Goal: Task Accomplishment & Management: Manage account settings

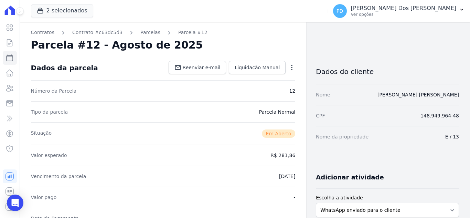
scroll to position [138, 0]
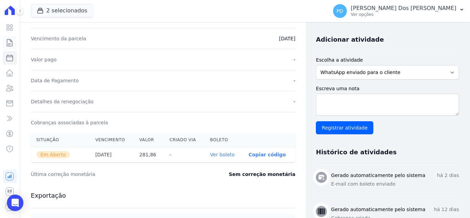
click at [5, 43] on link "Contratos" at bounding box center [10, 43] width 14 height 14
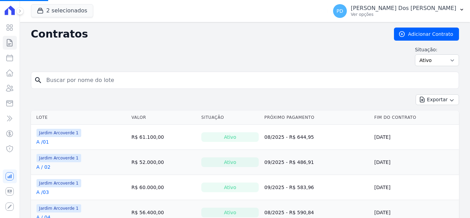
click at [77, 82] on input "search" at bounding box center [248, 80] width 413 height 14
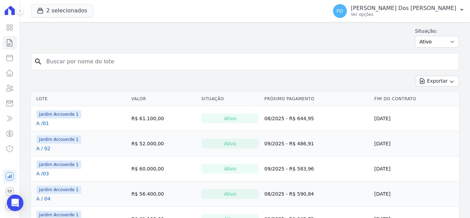
scroll to position [34, 0]
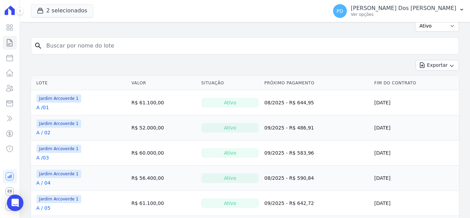
click at [74, 46] on input "search" at bounding box center [248, 46] width 413 height 14
type input "k / 11"
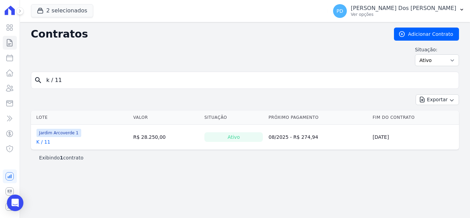
click at [47, 142] on link "K / 11" at bounding box center [43, 141] width 14 height 7
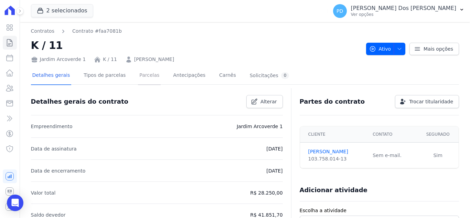
click at [138, 75] on link "Parcelas" at bounding box center [149, 76] width 23 height 18
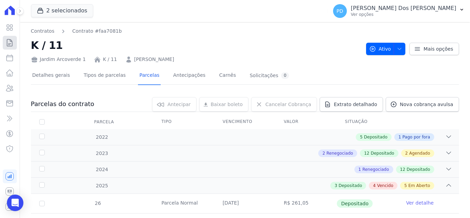
click at [11, 42] on icon at bounding box center [10, 43] width 8 height 8
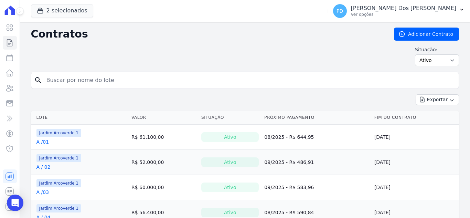
click at [75, 79] on input "search" at bounding box center [248, 80] width 413 height 14
type input "j / 26"
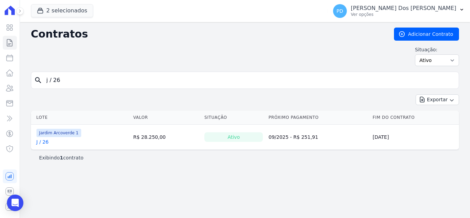
click at [41, 143] on link "J / 26" at bounding box center [42, 141] width 12 height 7
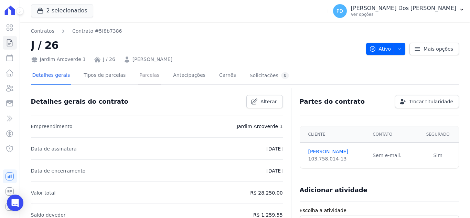
click at [143, 73] on link "Parcelas" at bounding box center [149, 76] width 23 height 18
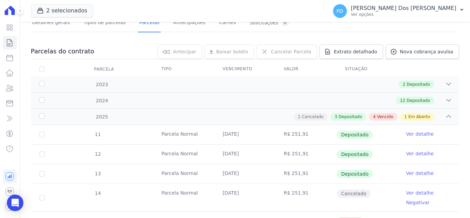
scroll to position [198, 0]
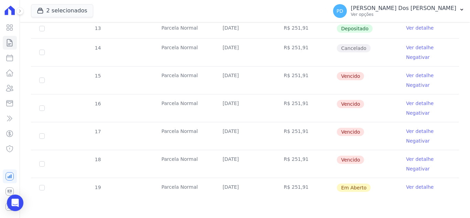
click at [377, 45] on td "Cancelado" at bounding box center [366, 53] width 61 height 28
click at [10, 44] on icon at bounding box center [10, 43] width 8 height 8
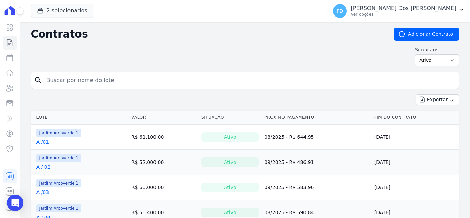
click at [73, 81] on input "search" at bounding box center [248, 80] width 413 height 14
type input "b / 19"
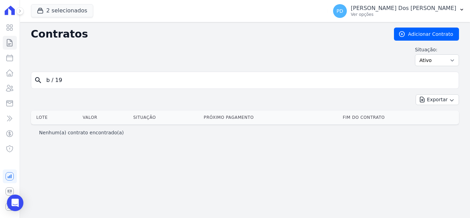
click at [54, 81] on input "b / 19" at bounding box center [248, 80] width 413 height 14
type input "b /19"
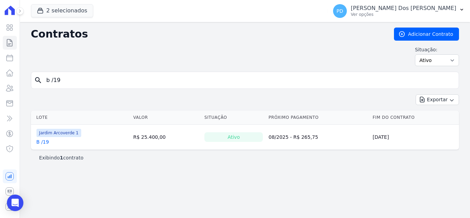
click at [46, 143] on link "B /19" at bounding box center [42, 141] width 13 height 7
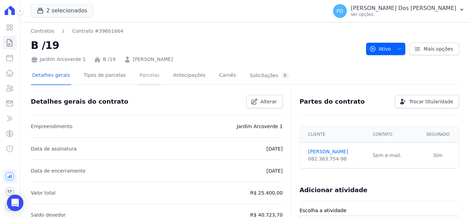
click at [138, 77] on link "Parcelas" at bounding box center [149, 76] width 23 height 18
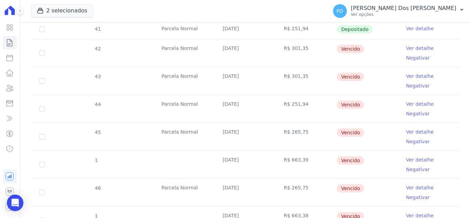
scroll to position [206, 0]
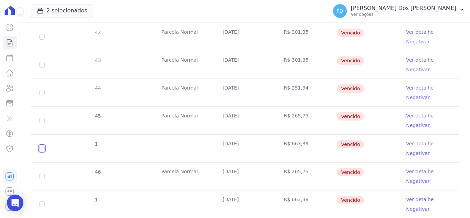
click at [40, 40] on input "checkbox" at bounding box center [42, 37] width 6 height 6
checkbox input "true"
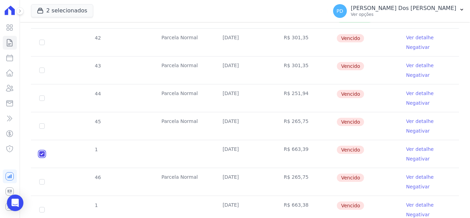
scroll to position [212, 0]
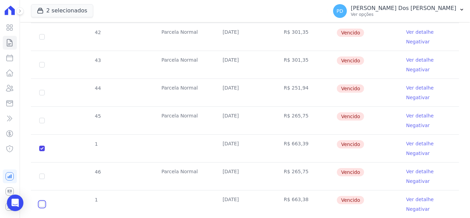
click at [43, 40] on input "checkbox" at bounding box center [42, 37] width 6 height 6
checkbox input "true"
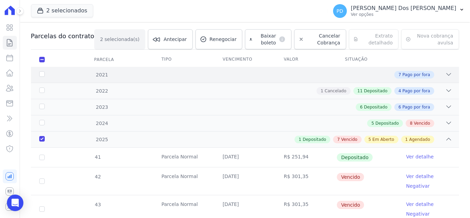
scroll to position [0, 0]
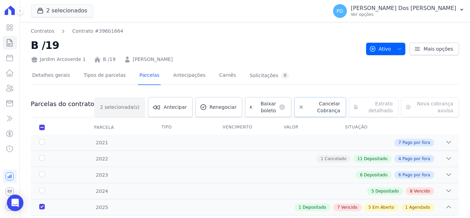
click at [308, 105] on span "Cancelar Cobrança" at bounding box center [323, 107] width 34 height 14
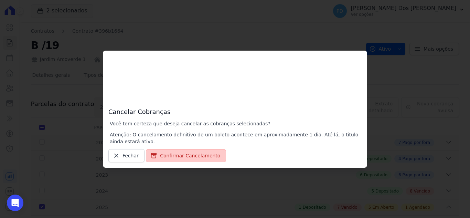
click at [189, 153] on button "Confirmar Cancelamento" at bounding box center [186, 155] width 80 height 13
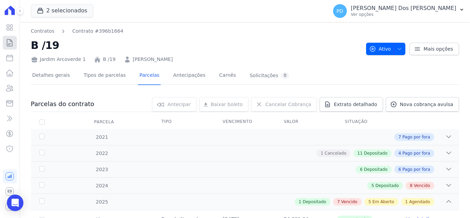
click at [11, 44] on icon at bounding box center [9, 42] width 5 height 7
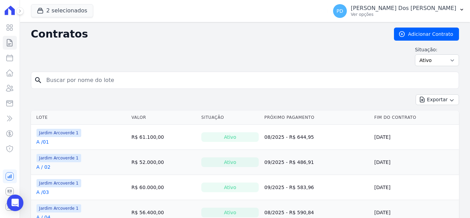
click at [90, 81] on input "search" at bounding box center [248, 80] width 413 height 14
type input "j / 08"
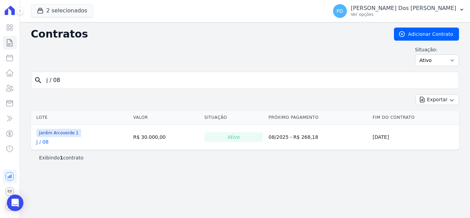
click at [44, 142] on link "J / 08" at bounding box center [42, 141] width 12 height 7
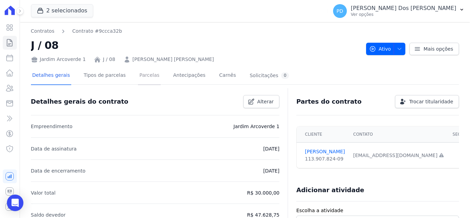
click at [138, 75] on link "Parcelas" at bounding box center [149, 76] width 23 height 18
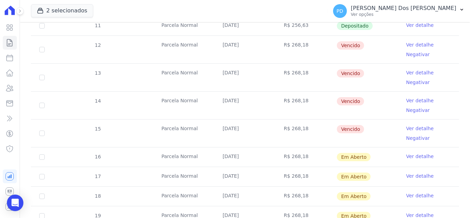
scroll to position [172, 0]
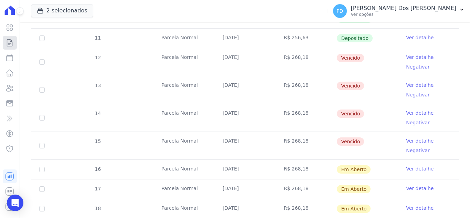
click at [10, 42] on icon at bounding box center [10, 43] width 8 height 8
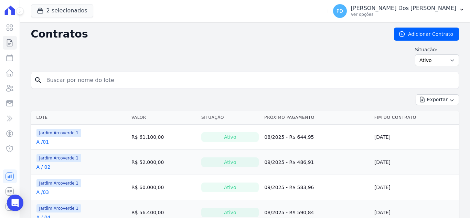
click at [92, 82] on input "search" at bounding box center [248, 80] width 413 height 14
type input "j / 38"
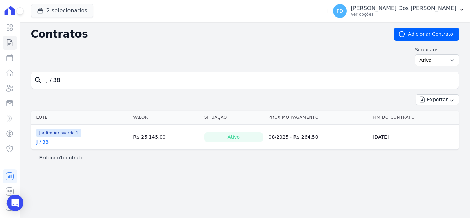
click at [43, 143] on link "J / 38" at bounding box center [42, 141] width 12 height 7
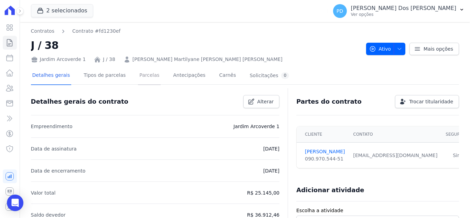
click at [145, 75] on link "Parcelas" at bounding box center [149, 76] width 23 height 18
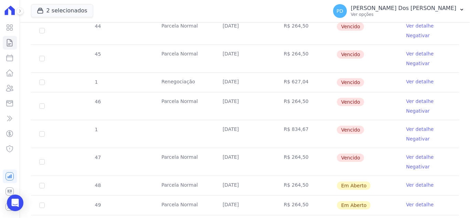
scroll to position [275, 0]
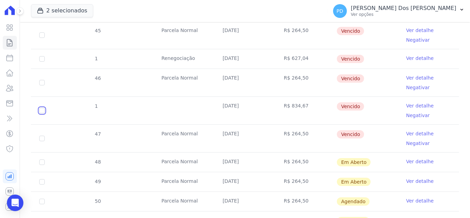
click at [42, 10] on input "checkbox" at bounding box center [42, 7] width 6 height 6
checkbox input "true"
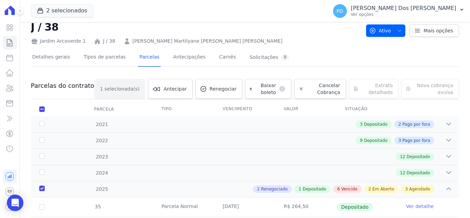
scroll to position [0, 0]
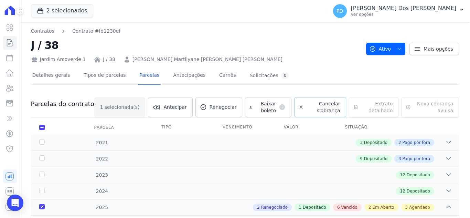
click at [314, 106] on span "Cancelar Cobrança" at bounding box center [323, 107] width 34 height 14
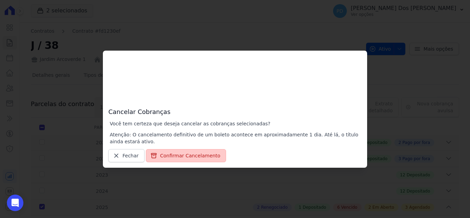
click at [203, 156] on button "Confirmar Cancelamento" at bounding box center [186, 155] width 80 height 13
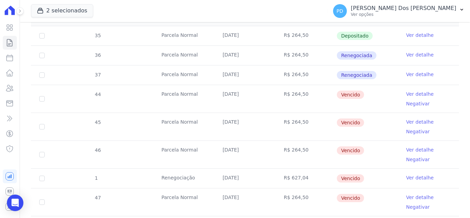
scroll to position [310, 0]
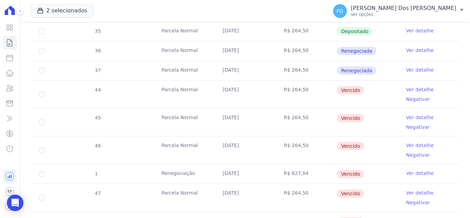
click at [408, 115] on link "Ver detalhe" at bounding box center [420, 117] width 28 height 7
drag, startPoint x: 41, startPoint y: 95, endPoint x: 39, endPoint y: 116, distance: 20.7
click at [40, 96] on input "checkbox" at bounding box center [42, 94] width 6 height 6
checkbox input "true"
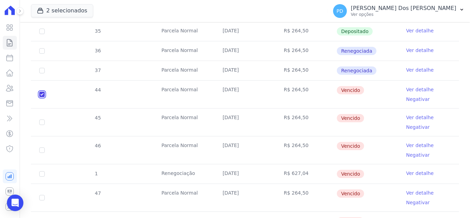
checkbox input "true"
click at [42, 97] on input "checkbox" at bounding box center [42, 94] width 6 height 6
checkbox input "true"
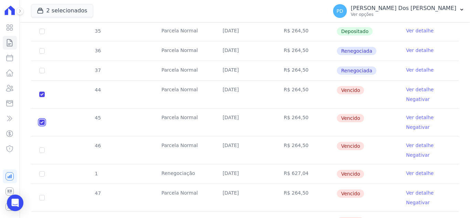
checkbox input "true"
click at [43, 97] on input "checkbox" at bounding box center [42, 94] width 6 height 6
checkbox input "true"
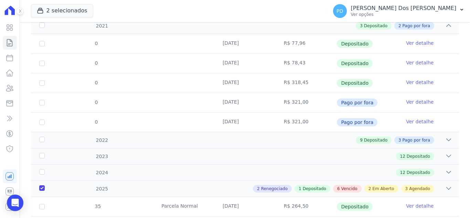
scroll to position [74, 0]
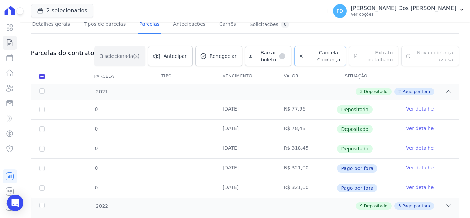
drag, startPoint x: 314, startPoint y: 54, endPoint x: 309, endPoint y: 55, distance: 5.5
click at [315, 54] on span "Cancelar Cobrança" at bounding box center [323, 56] width 34 height 14
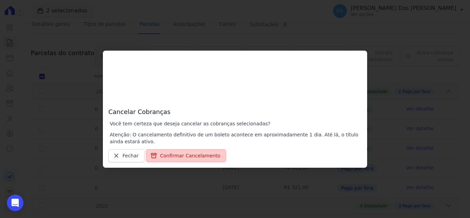
drag, startPoint x: 178, startPoint y: 160, endPoint x: 179, endPoint y: 156, distance: 3.8
click at [178, 159] on button "Confirmar Cancelamento" at bounding box center [186, 155] width 80 height 13
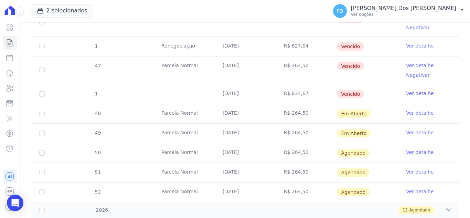
scroll to position [447, 0]
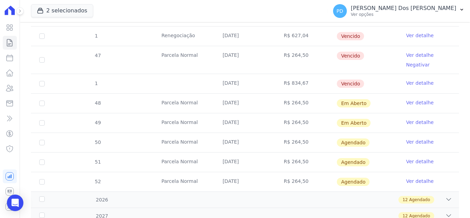
click at [416, 35] on link "Ver detalhe" at bounding box center [420, 35] width 28 height 7
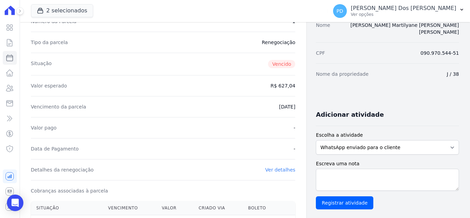
scroll to position [69, 0]
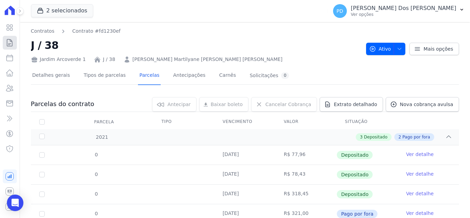
click at [9, 41] on icon at bounding box center [10, 43] width 8 height 8
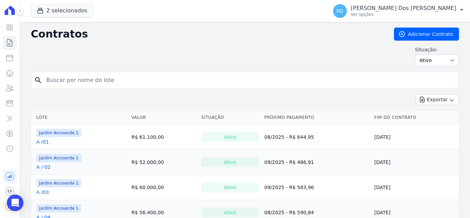
click at [124, 80] on input "search" at bounding box center [248, 80] width 413 height 14
type input "k / 02"
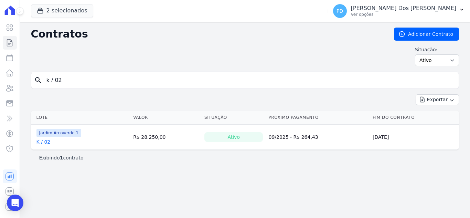
click at [45, 142] on link "K / 02" at bounding box center [43, 141] width 14 height 7
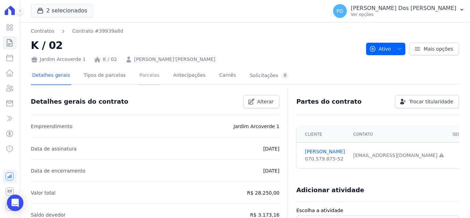
click at [138, 77] on link "Parcelas" at bounding box center [149, 76] width 23 height 18
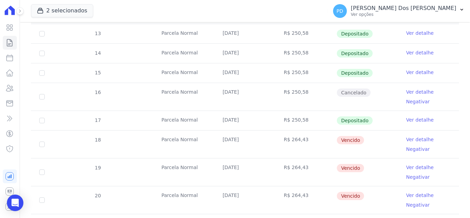
scroll to position [138, 0]
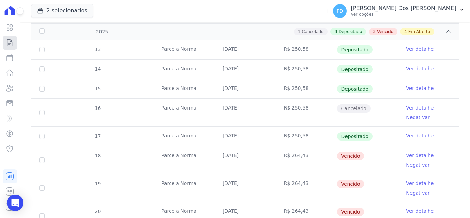
click at [9, 41] on icon at bounding box center [10, 43] width 8 height 8
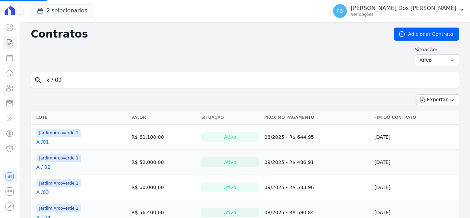
click at [54, 83] on input "k / 02" at bounding box center [248, 80] width 413 height 14
click at [81, 82] on input "search" at bounding box center [248, 80] width 413 height 14
type input "k / 02"
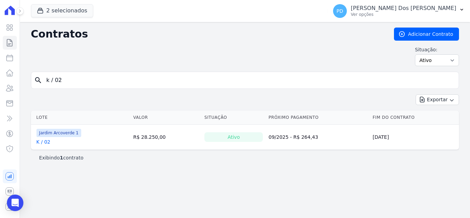
click at [46, 143] on link "K / 02" at bounding box center [43, 141] width 14 height 7
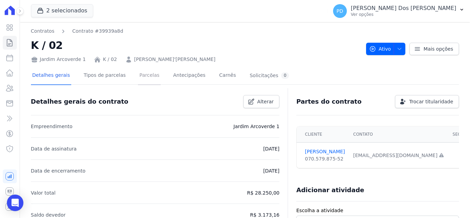
click at [143, 72] on link "Parcelas" at bounding box center [149, 76] width 23 height 18
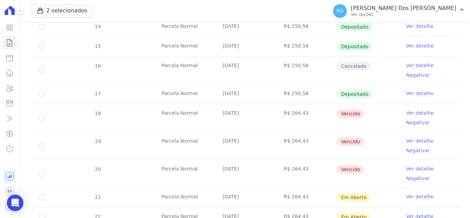
scroll to position [172, 0]
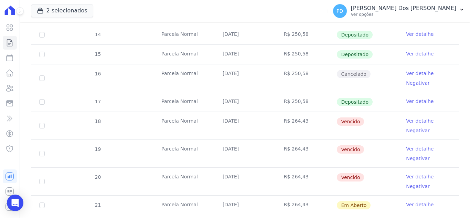
click at [411, 72] on link "Ver detalhe" at bounding box center [420, 73] width 28 height 7
